Goal: Complete application form

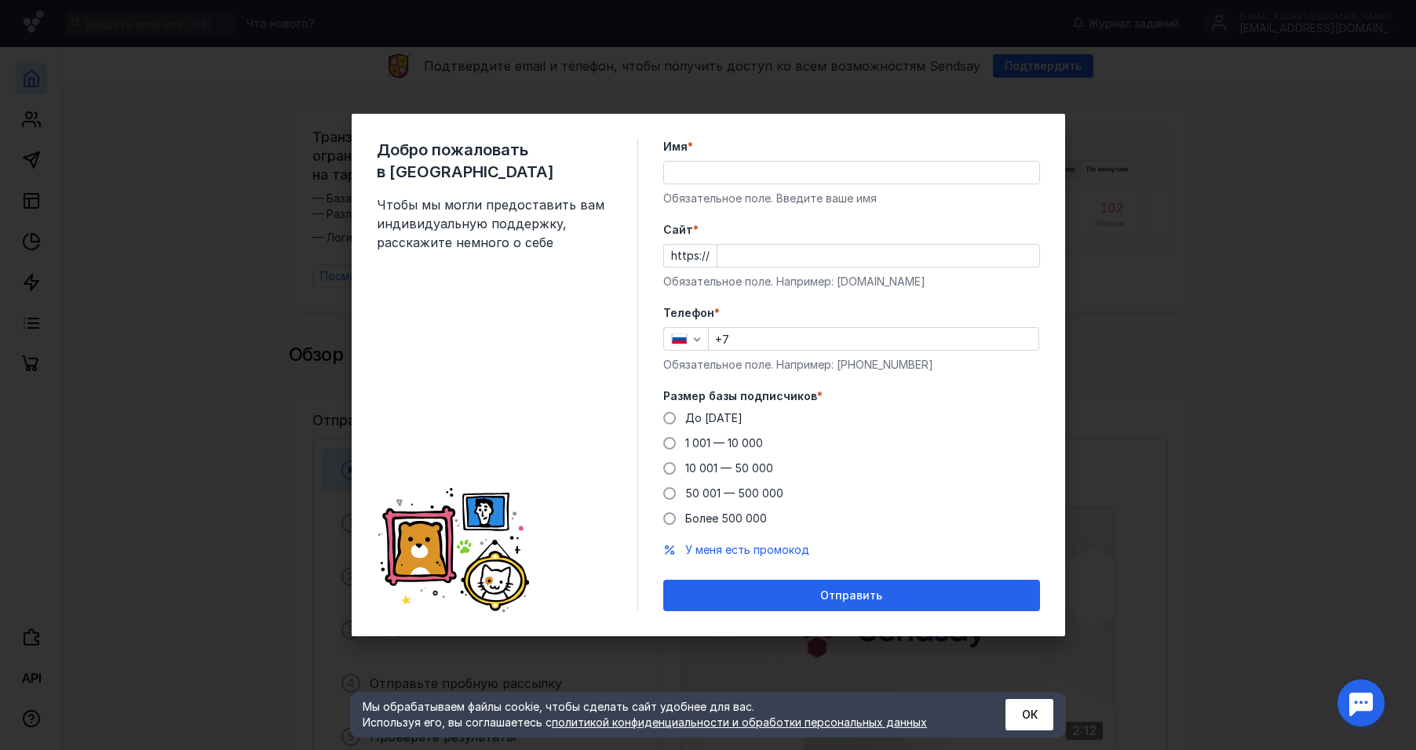
click at [1212, 295] on div "Добро пожаловать в Sendsay Чтобы мы могли предоставить вам индивидуальную подде…" at bounding box center [708, 375] width 1416 height 750
click at [1038, 709] on button "ОК" at bounding box center [1029, 714] width 48 height 31
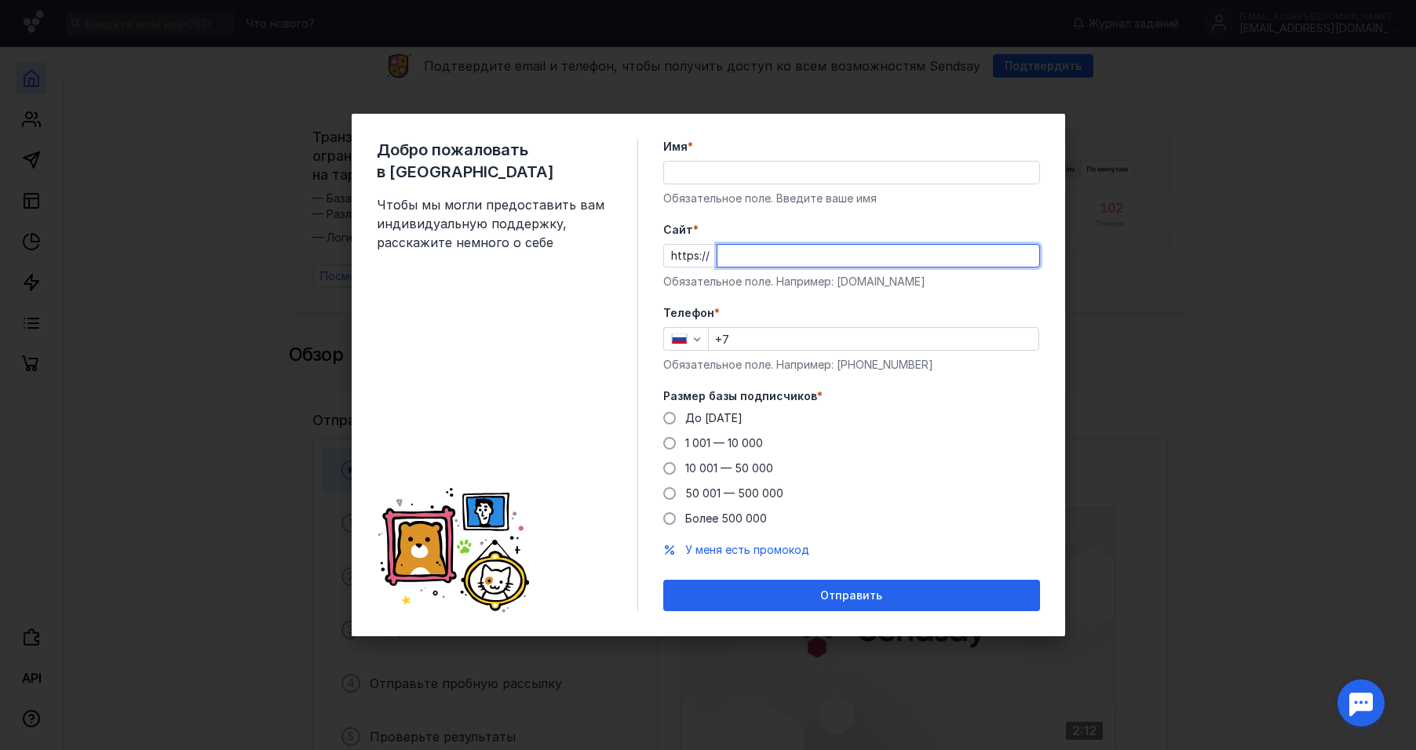
click at [746, 254] on input "Cайт *" at bounding box center [878, 256] width 322 height 22
paste input "[DOMAIN_NAME][URL]"
type input "[DOMAIN_NAME][URL]"
click at [743, 190] on div "Имя * Обязательное поле. Введите ваше имя" at bounding box center [851, 173] width 377 height 68
click at [742, 176] on input "Имя *" at bounding box center [851, 173] width 375 height 22
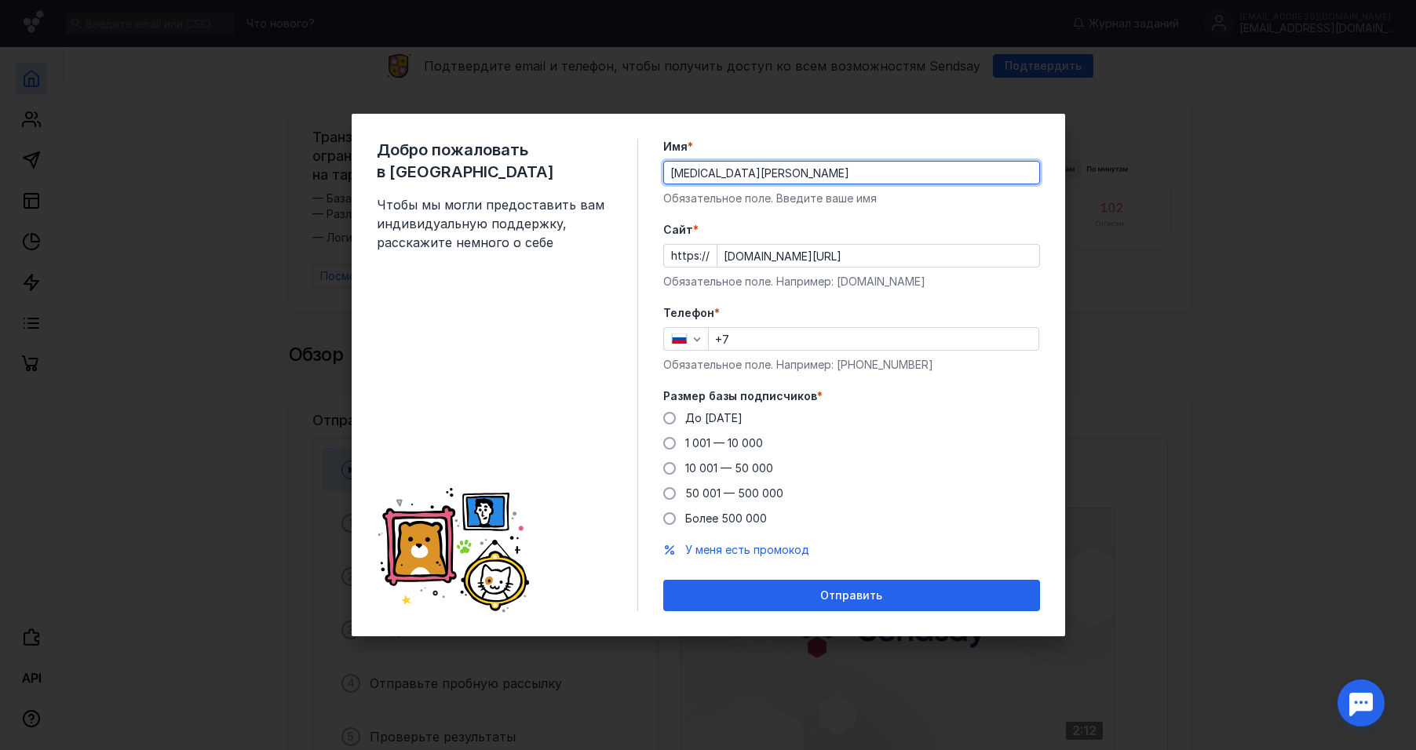
click at [765, 173] on input "[MEDICAL_DATA][PERSON_NAME]" at bounding box center [851, 173] width 375 height 22
click at [765, 174] on input "[MEDICAL_DATA][PERSON_NAME]=" at bounding box center [851, 173] width 375 height 22
type input "[MEDICAL_DATA][PERSON_NAME]"
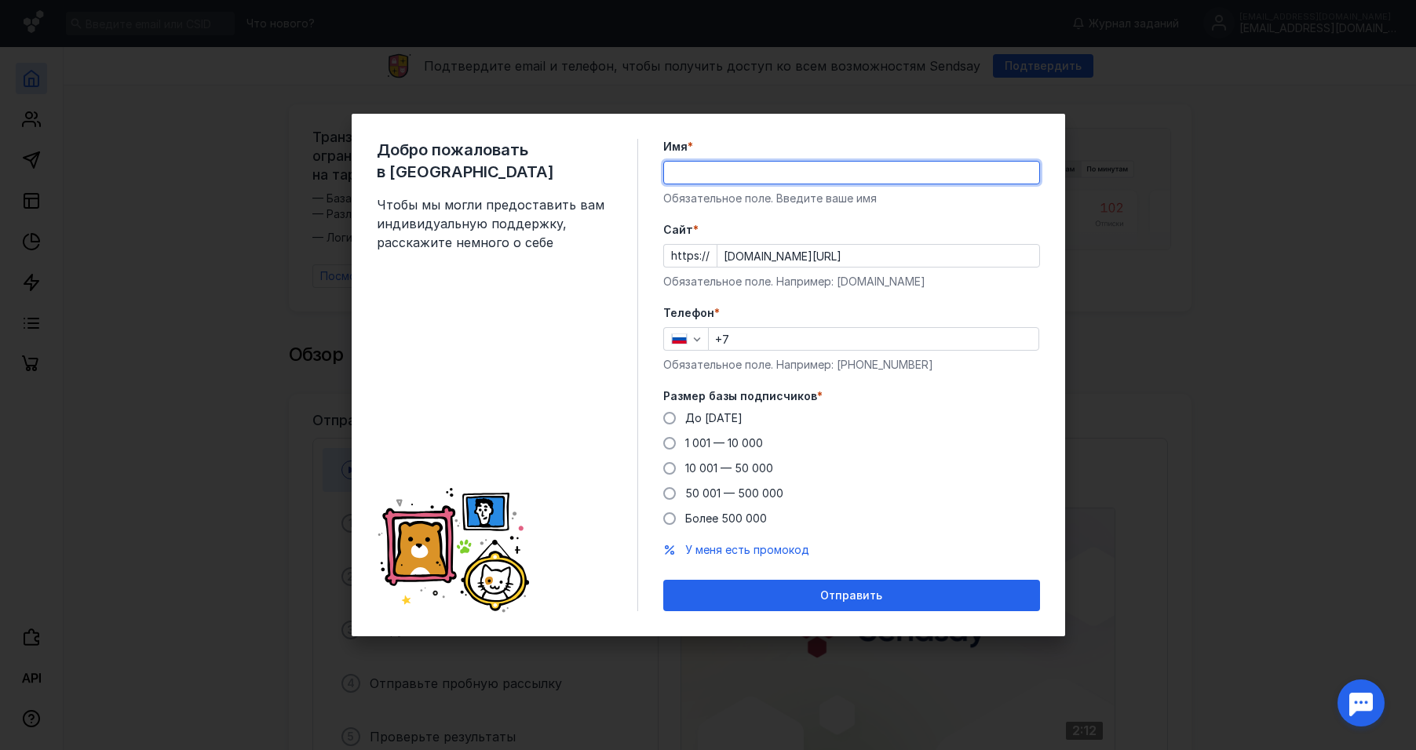
click at [765, 174] on input "Имя *" at bounding box center [851, 173] width 375 height 22
click at [735, 181] on input "[MEDICAL_DATA][PERSON_NAME]" at bounding box center [851, 173] width 375 height 22
click at [723, 169] on input "[MEDICAL_DATA][PERSON_NAME]" at bounding box center [851, 173] width 375 height 22
click at [722, 169] on input "[MEDICAL_DATA][PERSON_NAME]" at bounding box center [851, 173] width 375 height 22
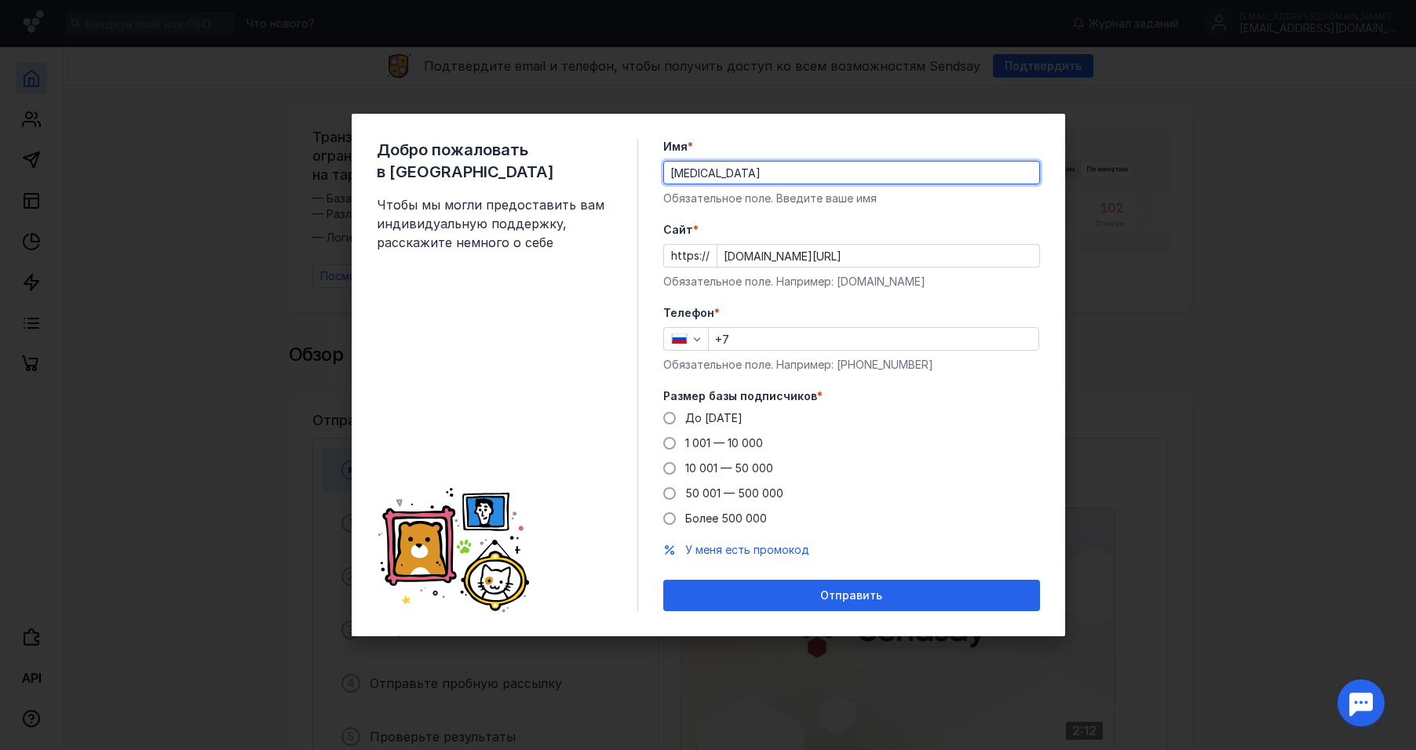
type input "[MEDICAL_DATA]"
click at [765, 349] on input "+7" at bounding box center [874, 339] width 330 height 22
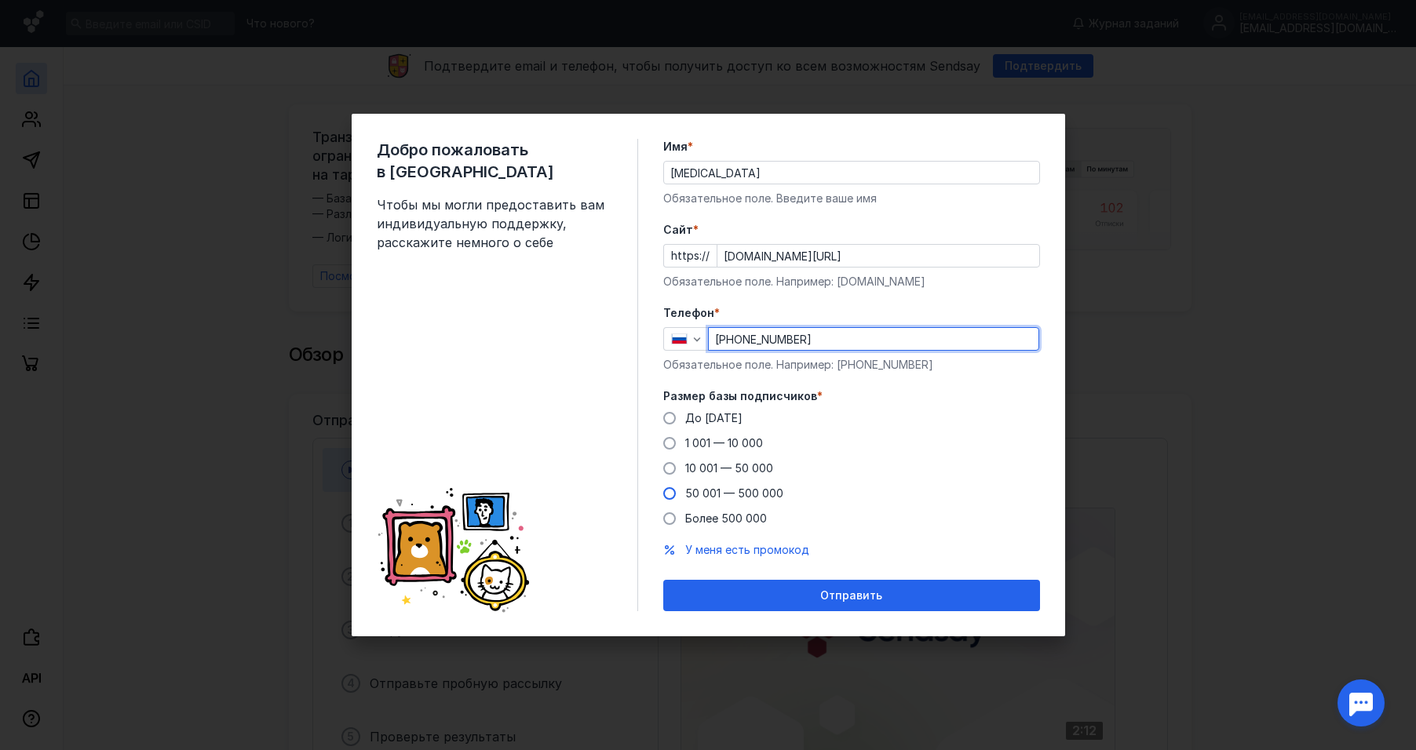
type input "[PHONE_NUMBER]"
click at [700, 491] on span "50 001 — 500 000" at bounding box center [734, 493] width 98 height 13
click at [0, 0] on input "50 001 — 500 000" at bounding box center [0, 0] width 0 height 0
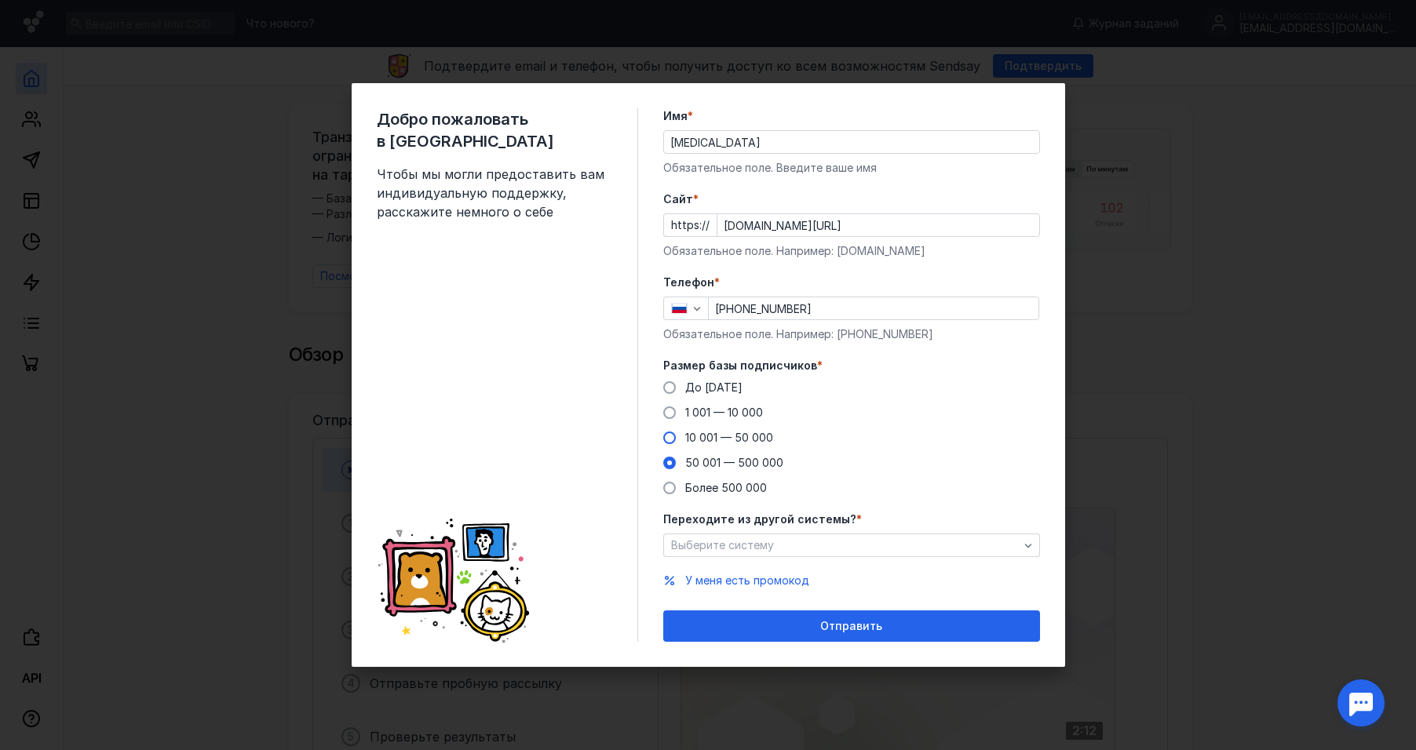
click at [711, 438] on span "10 001 — 50 000" at bounding box center [729, 437] width 88 height 13
click at [0, 0] on input "10 001 — 50 000" at bounding box center [0, 0] width 0 height 0
click at [741, 465] on span "50 001 — 500 000" at bounding box center [734, 462] width 98 height 13
click at [0, 0] on input "50 001 — 500 000" at bounding box center [0, 0] width 0 height 0
click at [767, 546] on span "Выберите систему" at bounding box center [722, 544] width 103 height 13
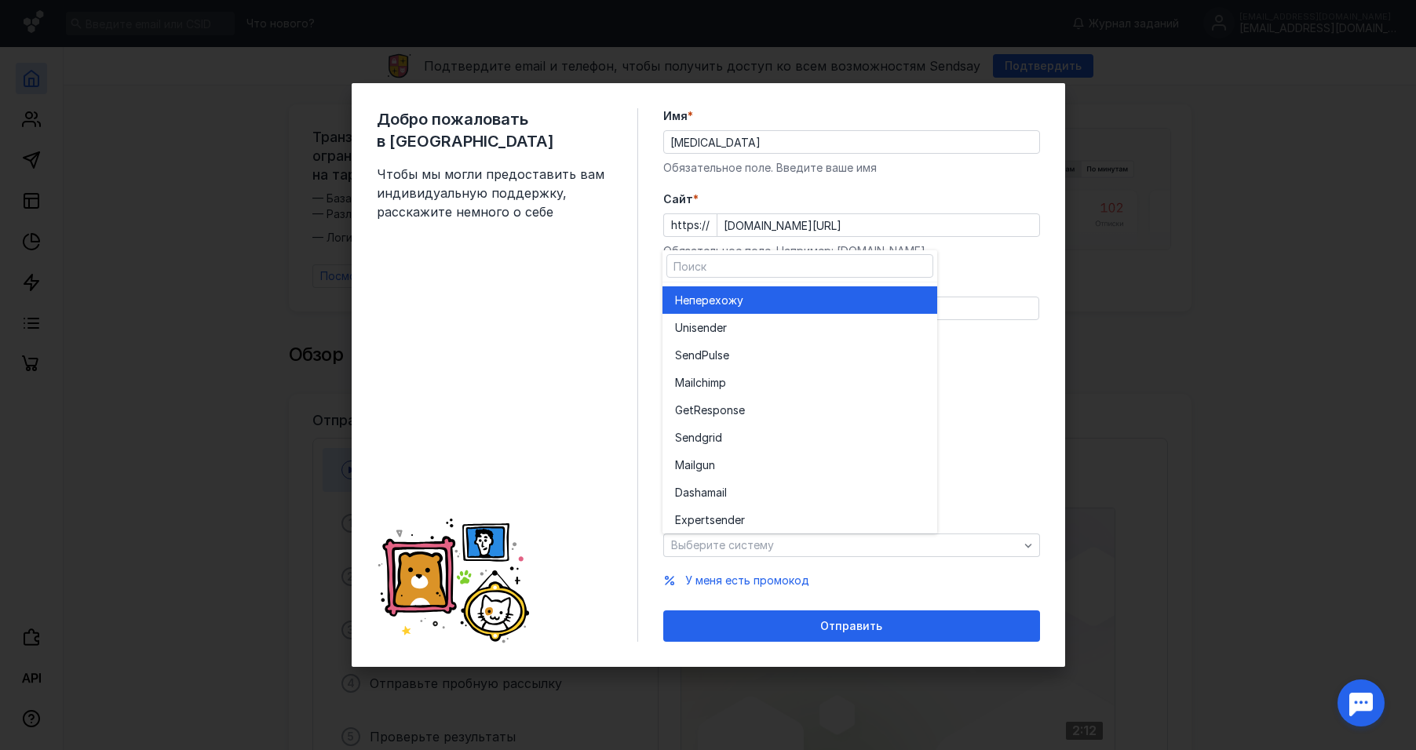
click at [729, 296] on span "перехожу" at bounding box center [716, 301] width 54 height 16
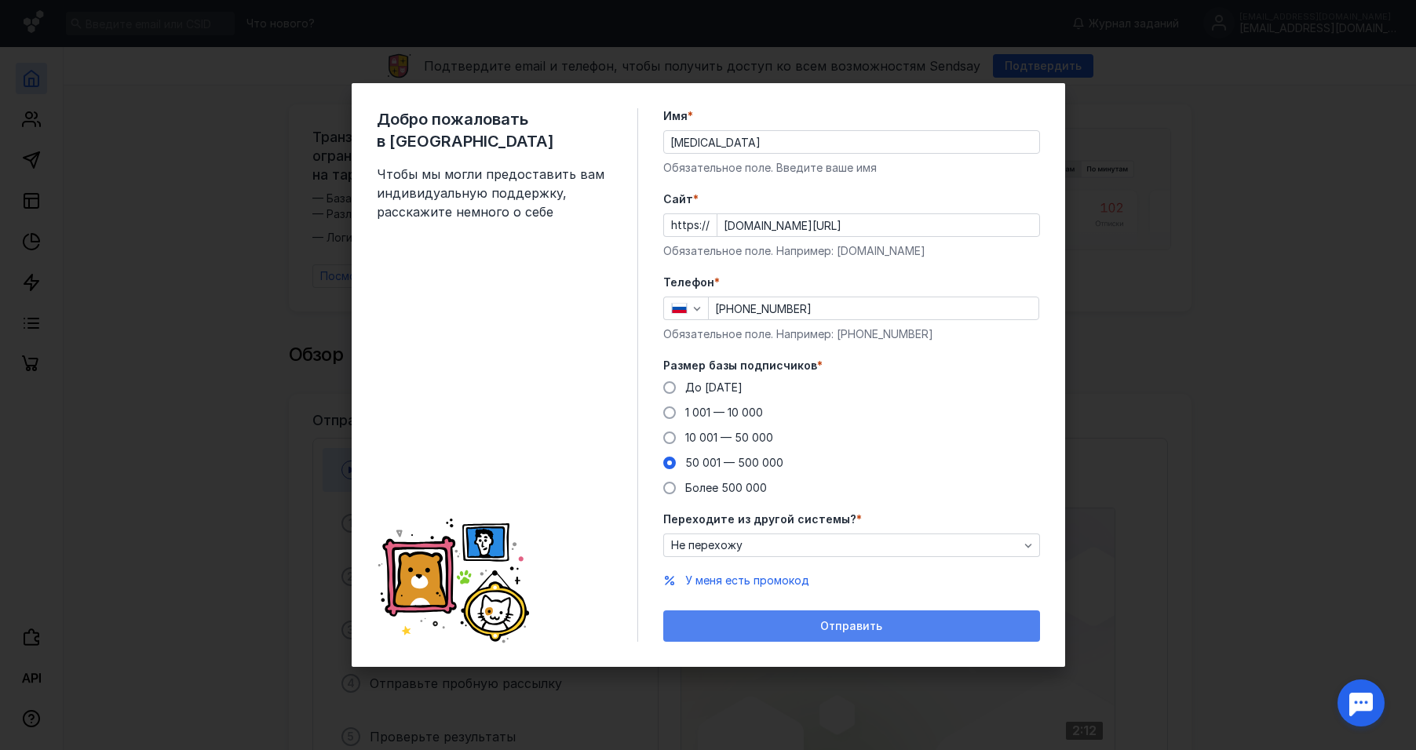
click at [805, 624] on div "Отправить" at bounding box center [851, 626] width 361 height 13
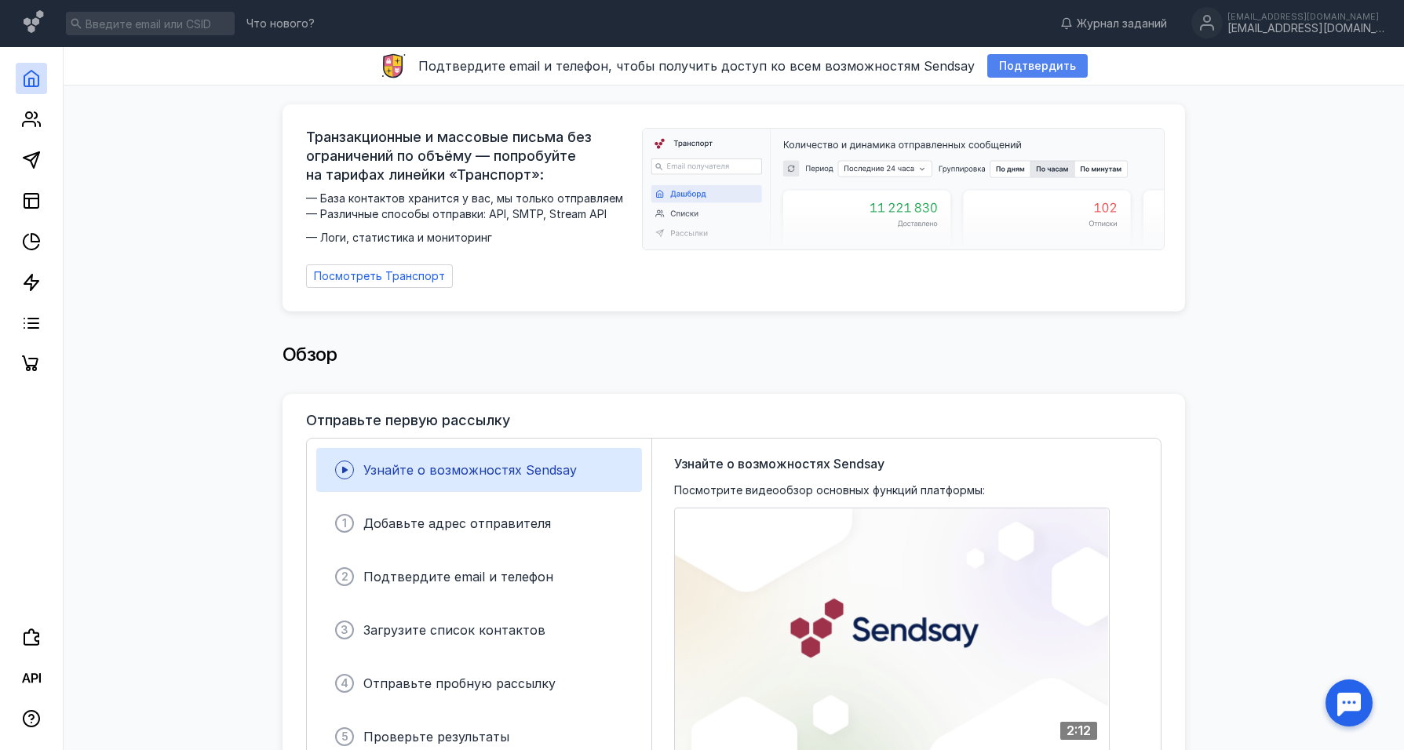
click at [1038, 64] on span "Подтвердить" at bounding box center [1037, 66] width 77 height 13
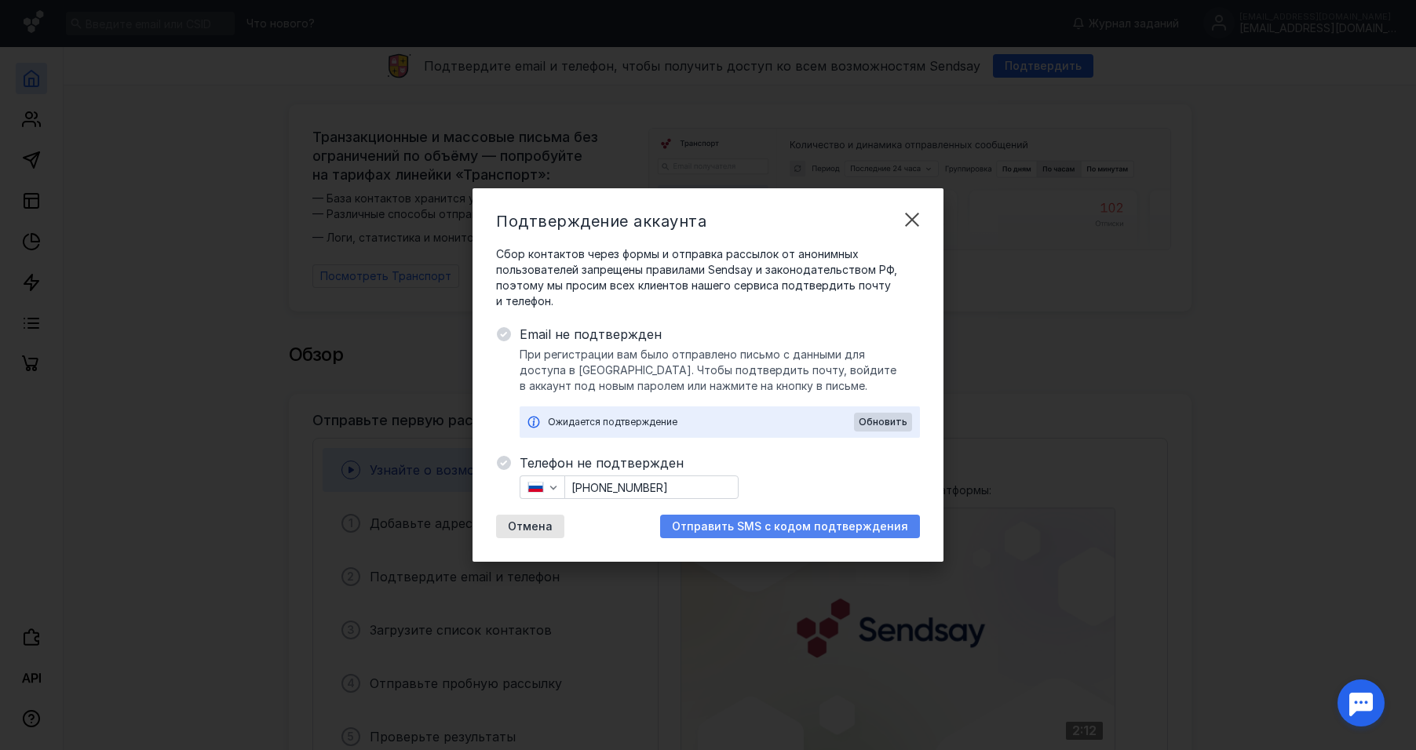
click at [716, 518] on div "Отправить SMS с кодом подтверждения" at bounding box center [790, 527] width 260 height 24
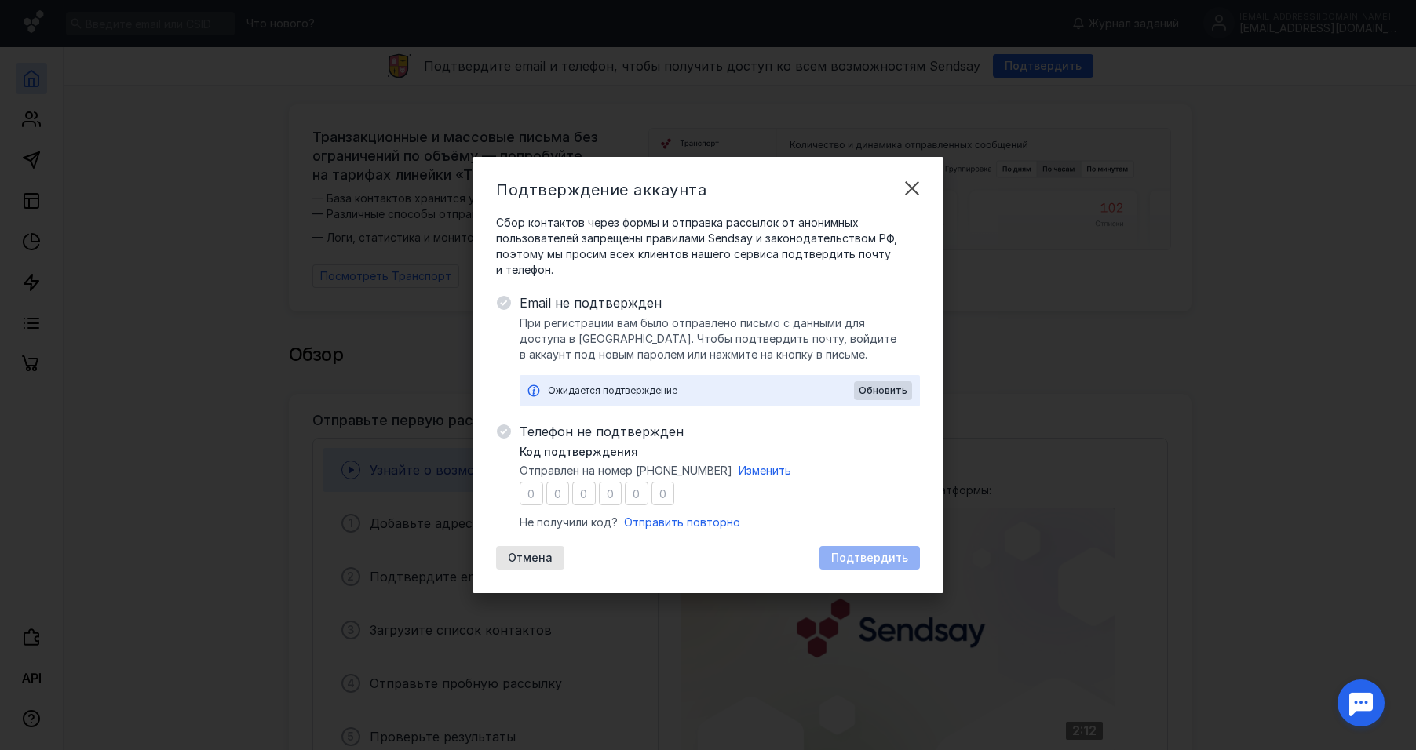
click at [540, 486] on input "number" at bounding box center [532, 494] width 24 height 24
click at [649, 524] on span "Отправить повторно" at bounding box center [682, 522] width 116 height 13
click at [535, 498] on input "number" at bounding box center [532, 494] width 24 height 24
type input "3"
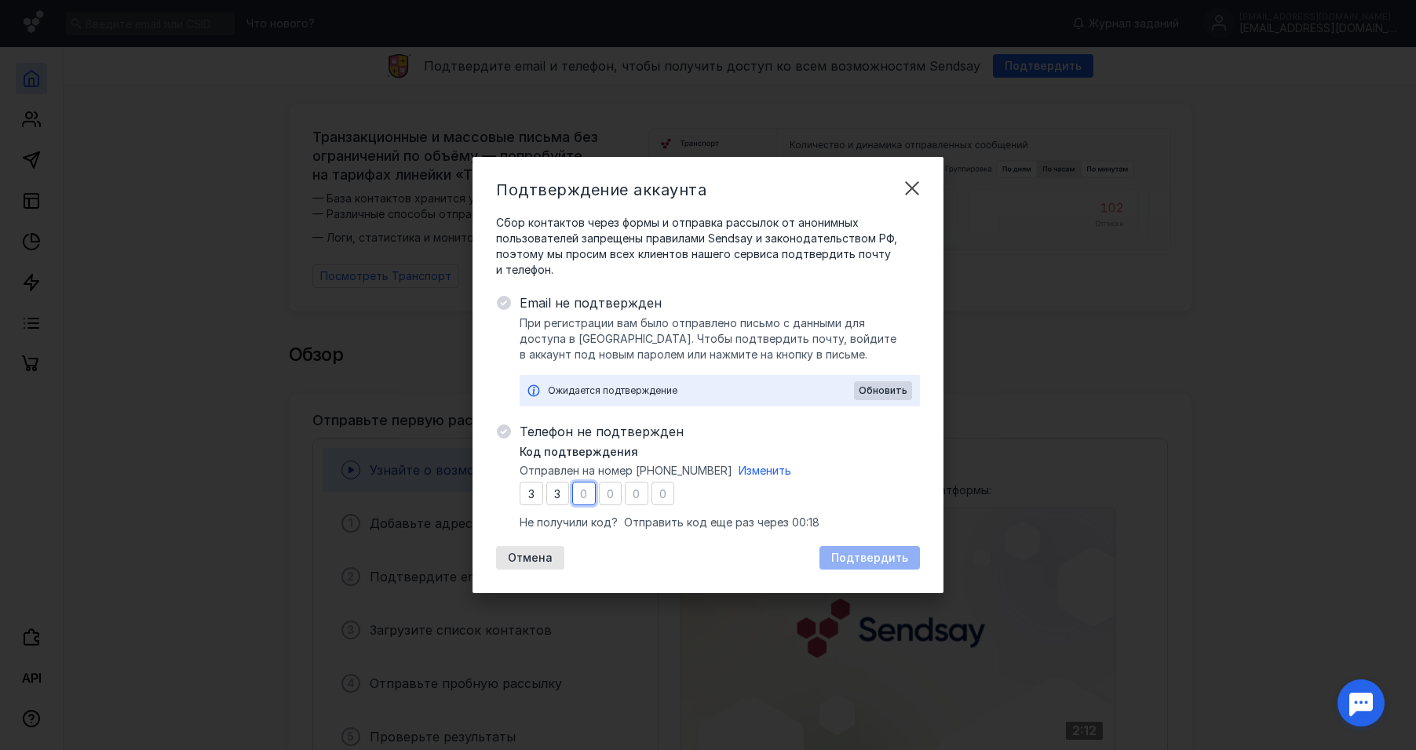
type input "9"
type input "0"
type input "3"
click at [827, 561] on div "Подтвердить" at bounding box center [869, 558] width 100 height 24
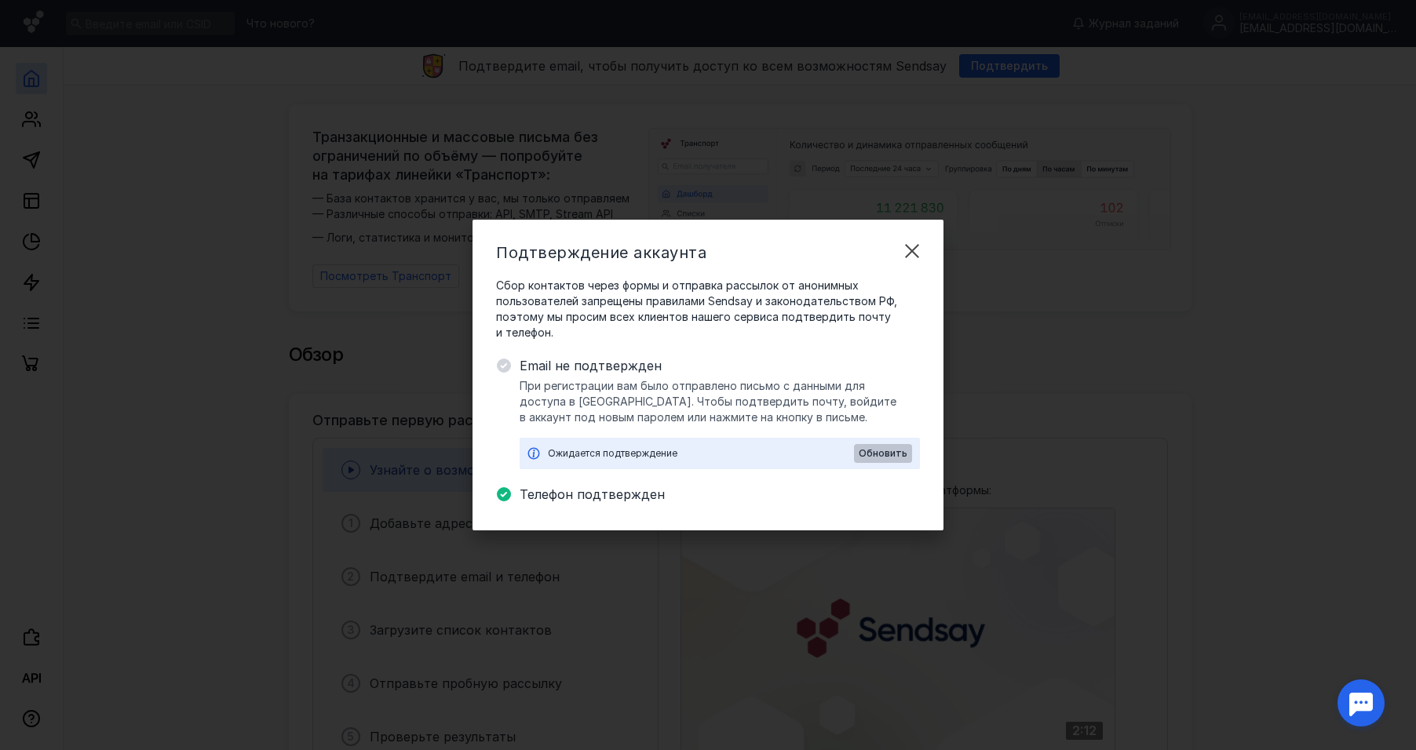
click at [872, 457] on span "Обновить" at bounding box center [883, 453] width 49 height 11
